Goal: Find specific page/section: Find specific page/section

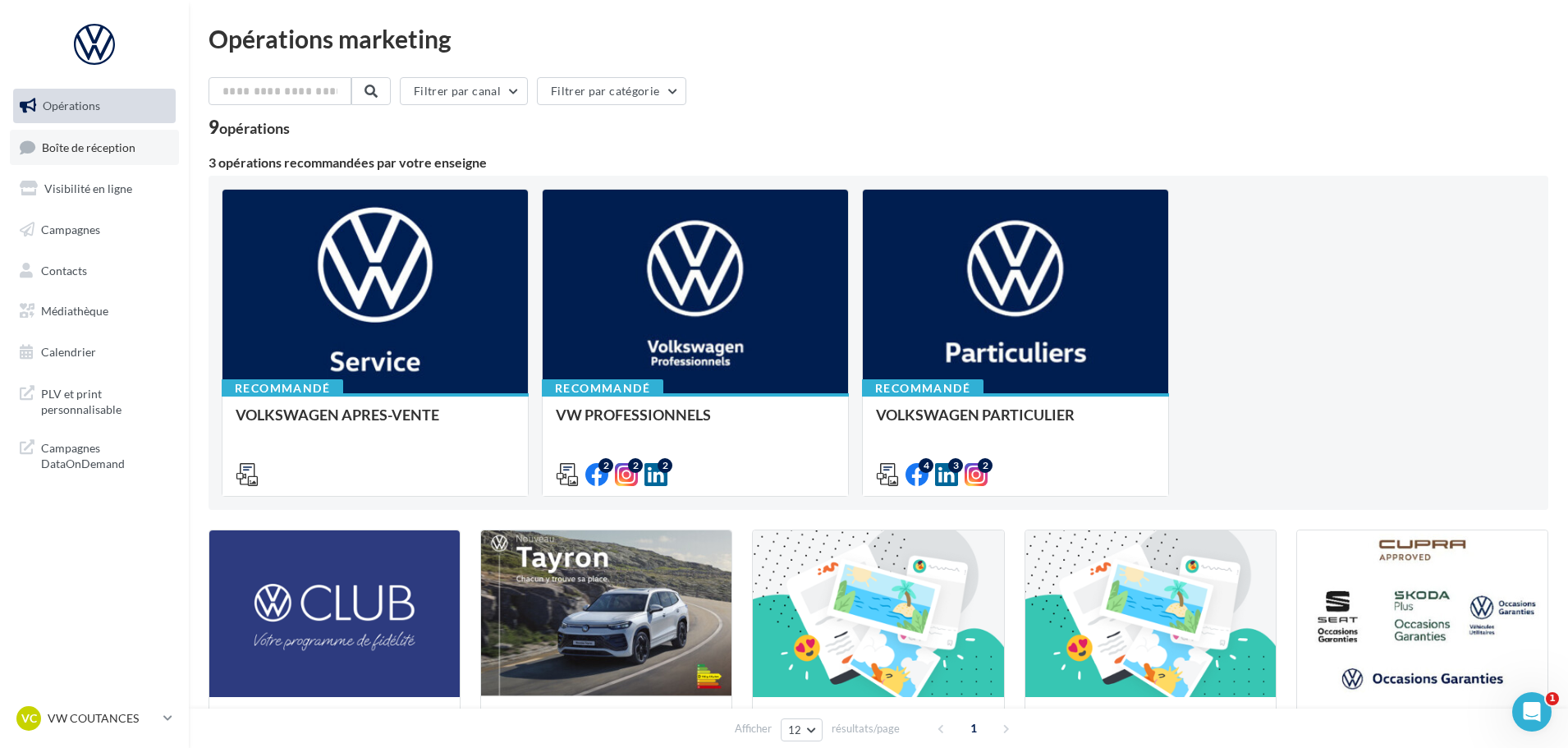
click at [44, 155] on link "Boîte de réception" at bounding box center [94, 148] width 169 height 35
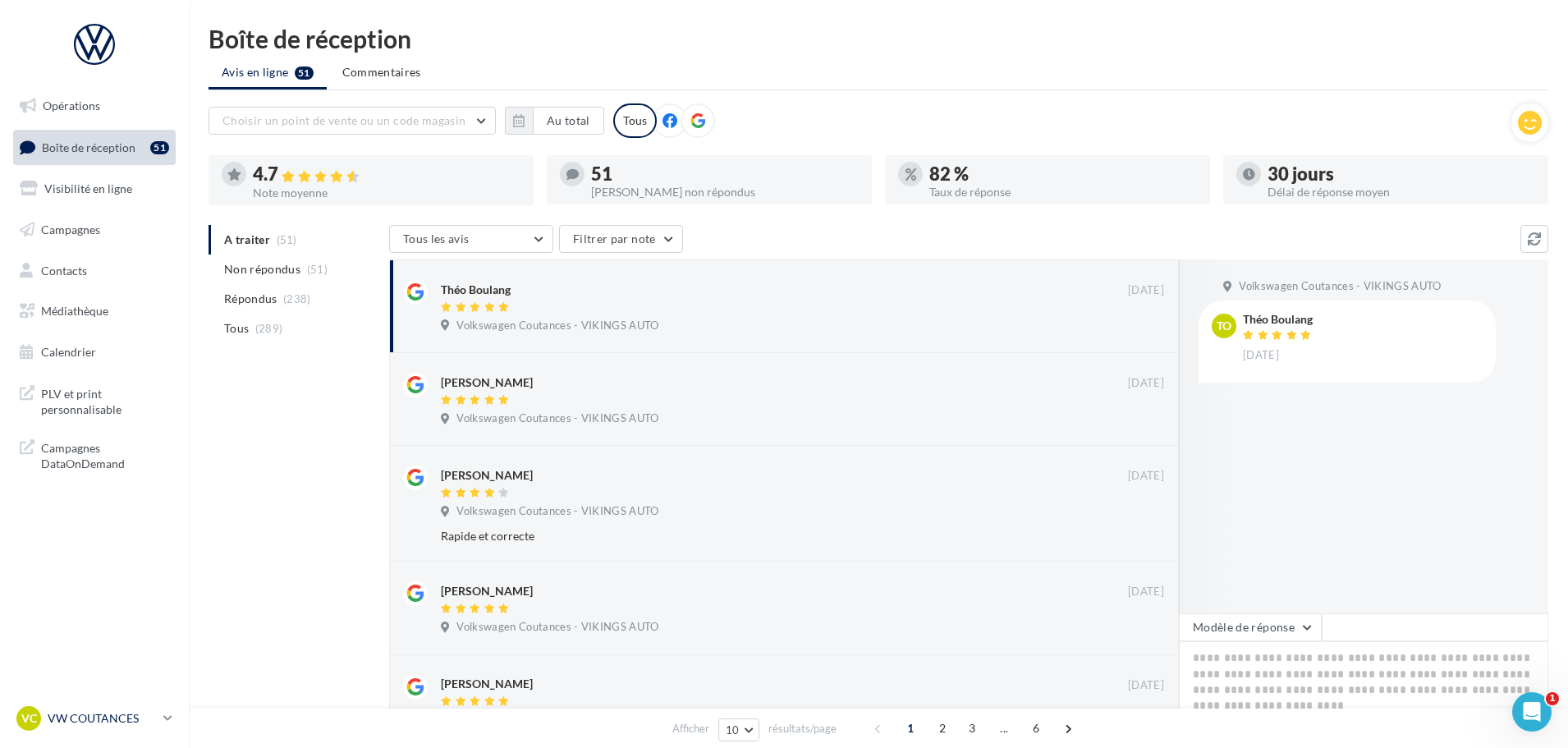
click at [79, 708] on div "VC VW COUTANCES vw-cou-vau" at bounding box center [87, 718] width 140 height 25
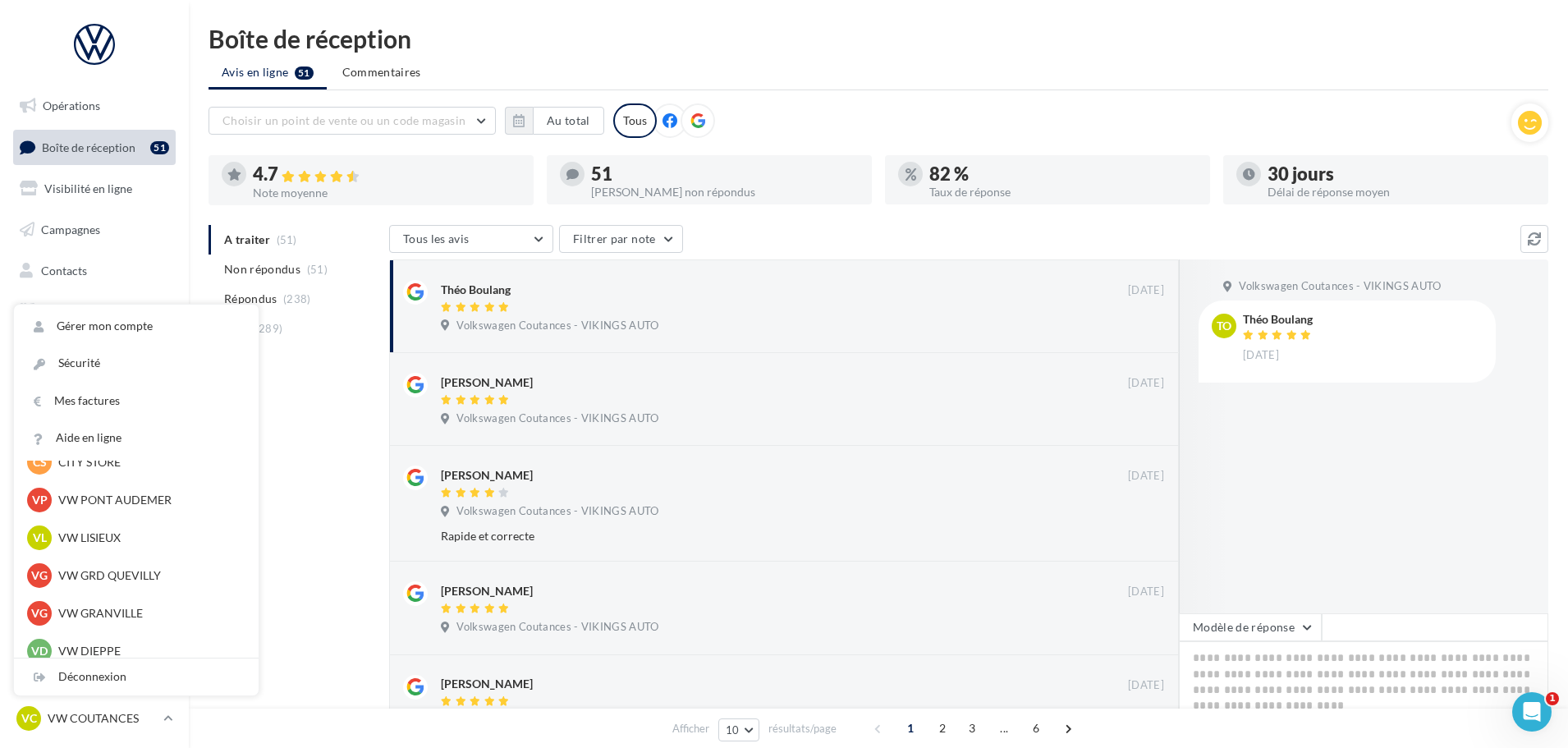
scroll to position [328, 0]
click at [105, 568] on p "VW GRD QUEVILLY" at bounding box center [148, 575] width 181 height 17
